Goal: Navigation & Orientation: Find specific page/section

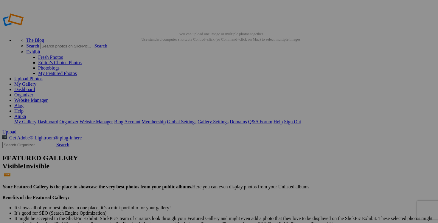
scroll to position [447, 0]
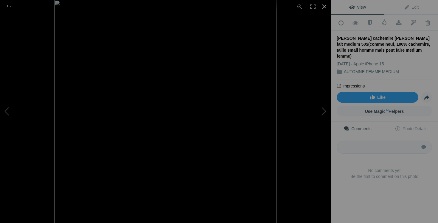
scroll to position [107, 0]
click at [321, 6] on div at bounding box center [324, 6] width 13 height 13
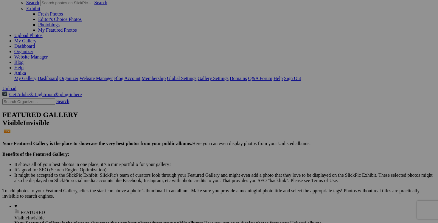
scroll to position [0, 0]
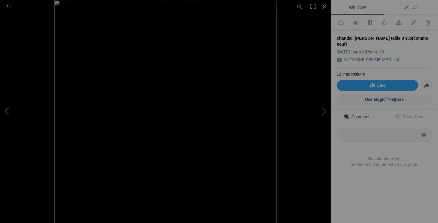
click at [16, 112] on button at bounding box center [22, 111] width 45 height 80
click at [323, 7] on div at bounding box center [324, 6] width 13 height 13
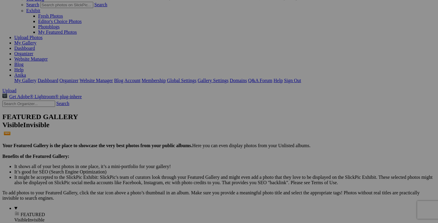
scroll to position [74, 0]
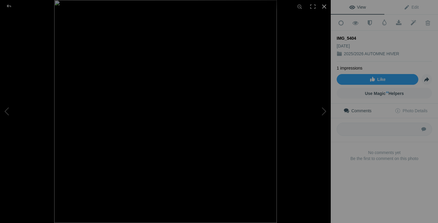
click at [324, 6] on div at bounding box center [324, 6] width 13 height 13
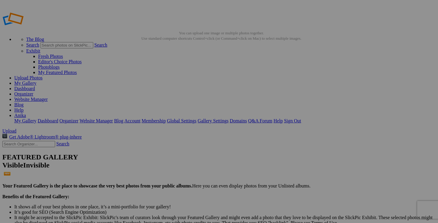
scroll to position [0, 0]
